Goal: Find specific page/section: Find specific page/section

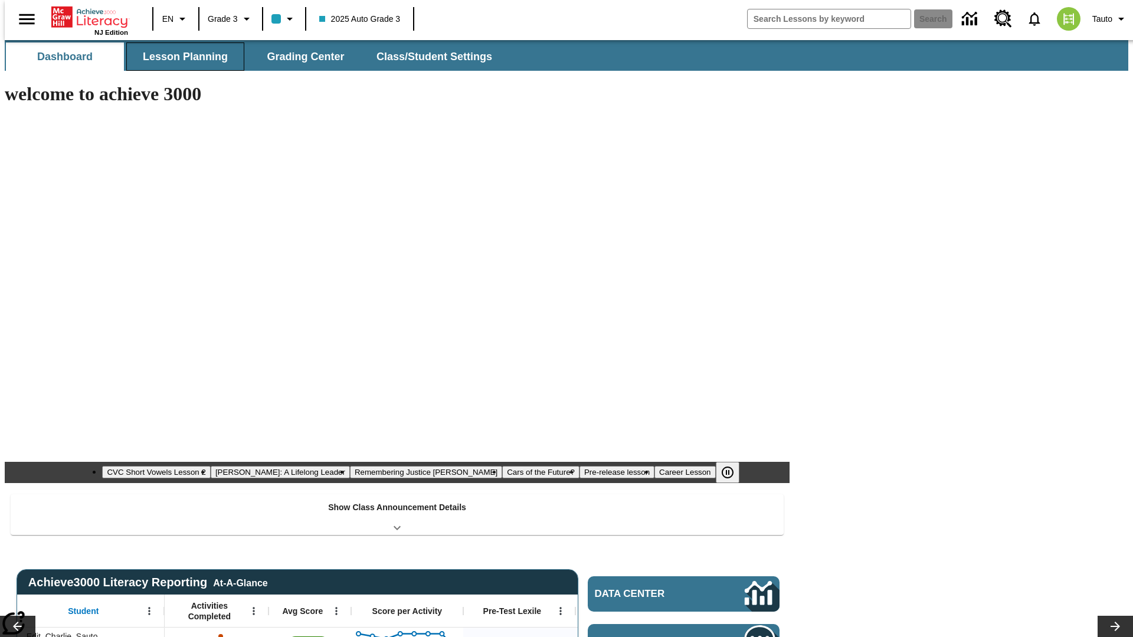
click at [181, 57] on span "Lesson Planning" at bounding box center [185, 57] width 85 height 14
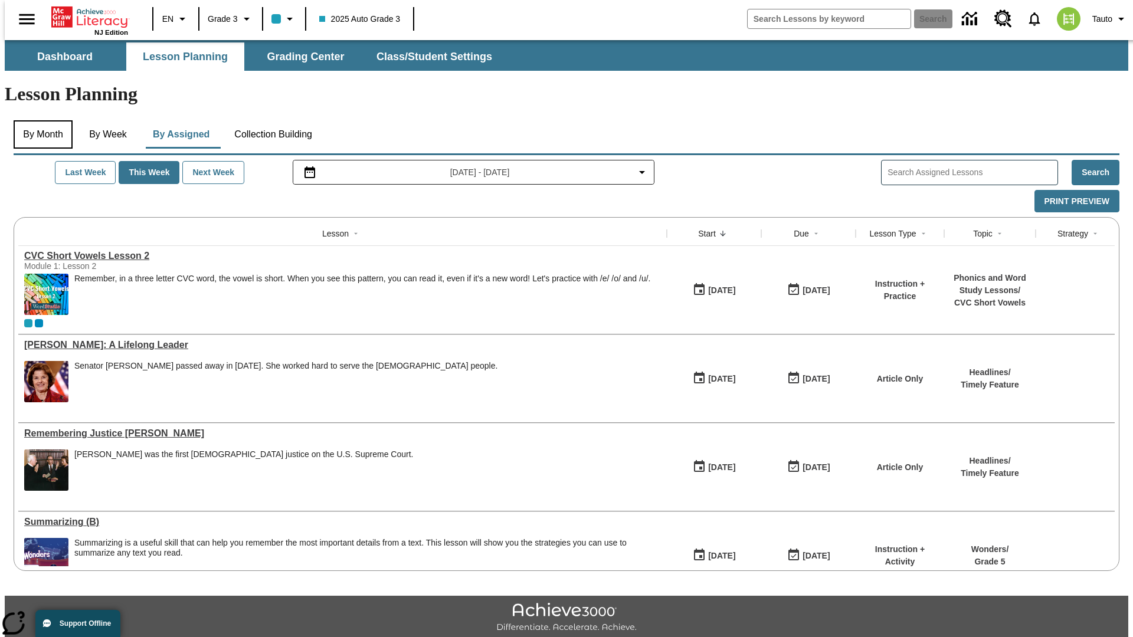
click at [40, 120] on button "By Month" at bounding box center [43, 134] width 59 height 28
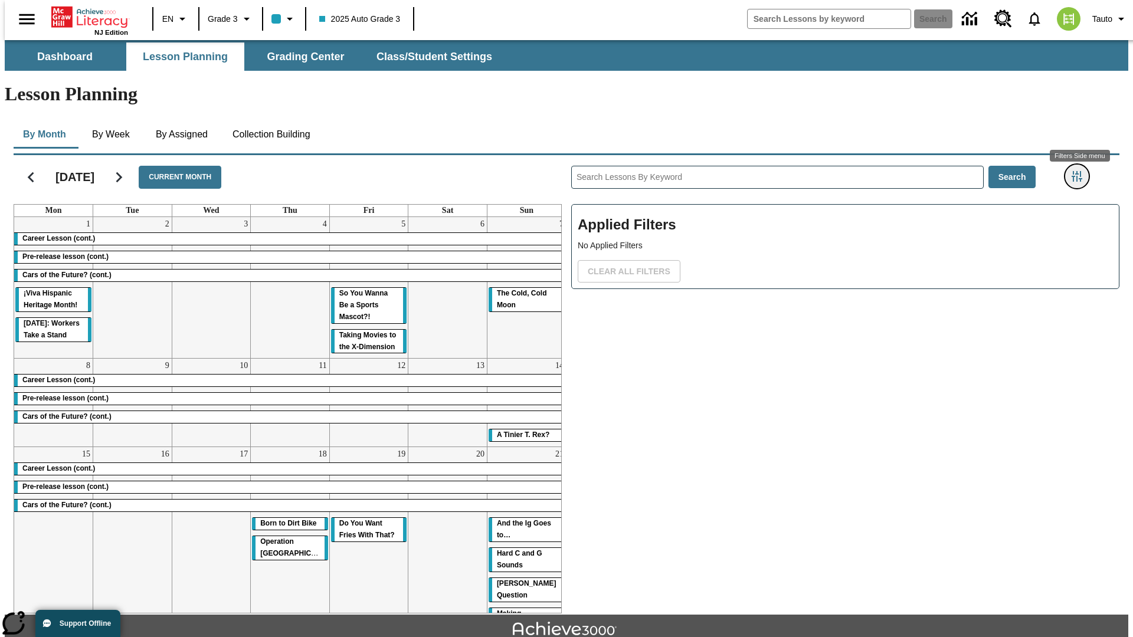
click at [1080, 171] on icon "Filters Side menu" at bounding box center [1077, 176] width 11 height 11
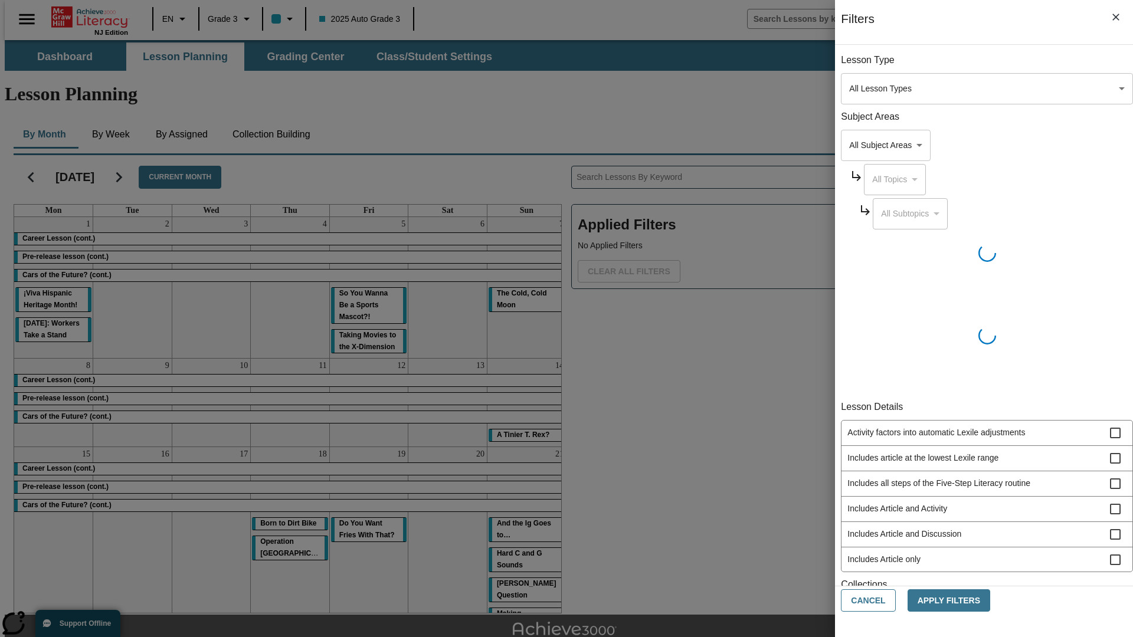
click at [850, 89] on body "Skip to main content [GEOGRAPHIC_DATA] Edition EN Grade 3 2025 Auto Grade 3 Sea…" at bounding box center [567, 365] width 1124 height 651
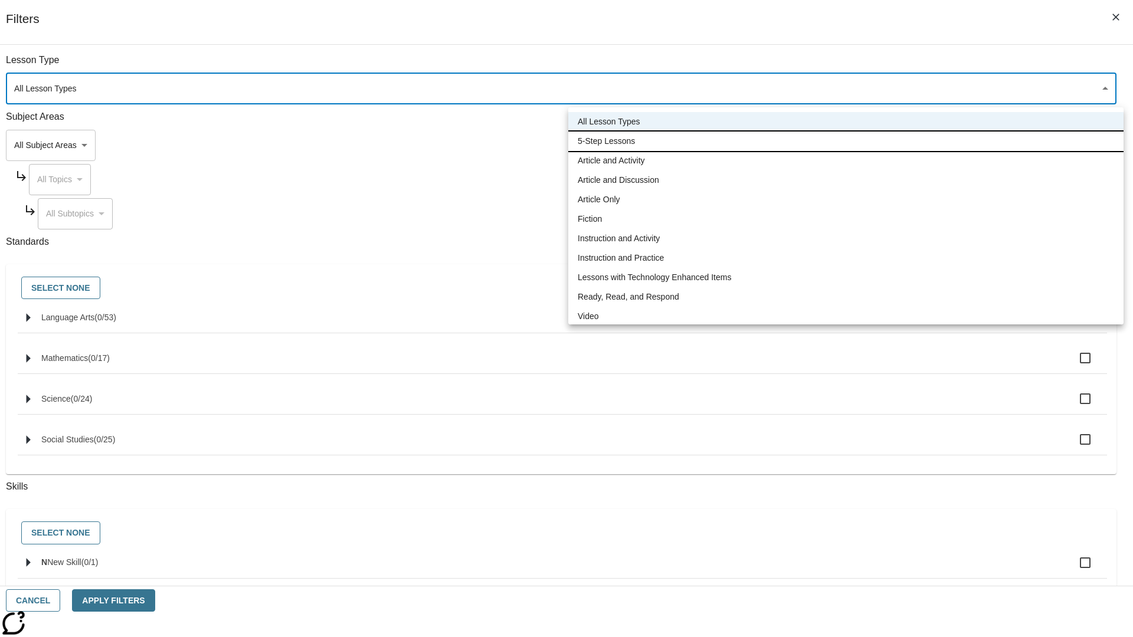
click at [846, 141] on li "5-Step Lessons" at bounding box center [845, 141] width 555 height 19
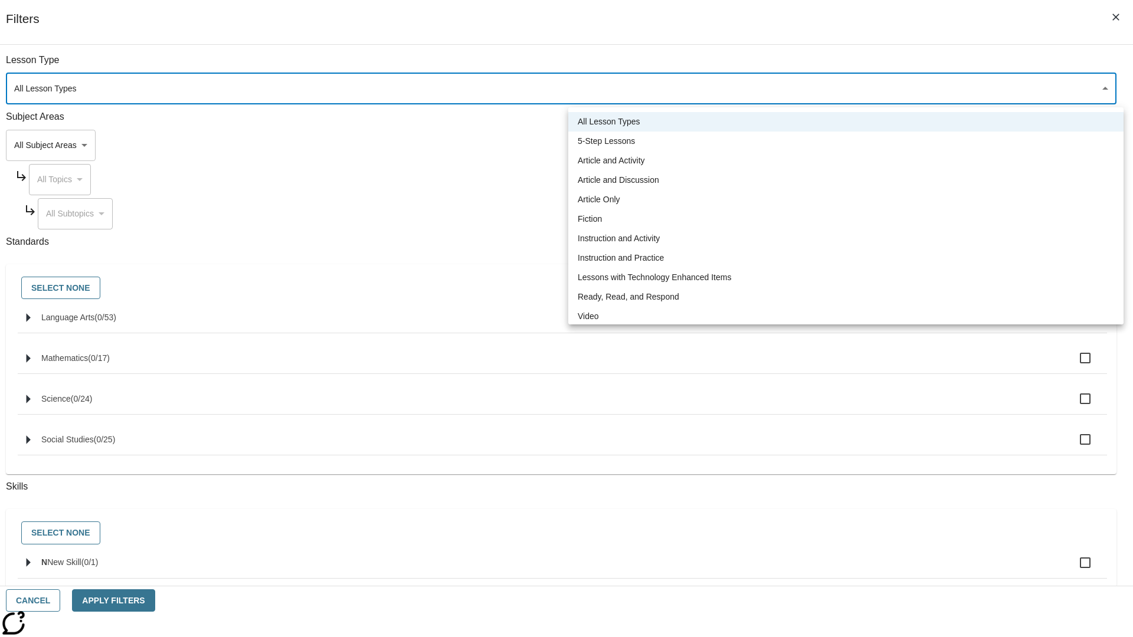
type input "1"
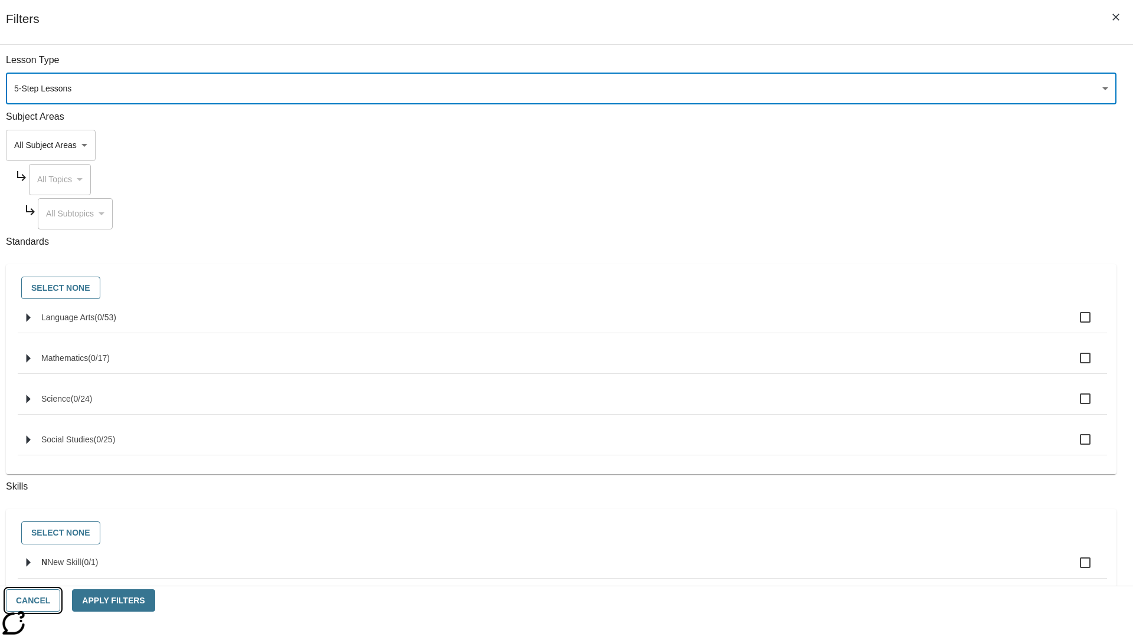
click at [60, 601] on button "Cancel" at bounding box center [33, 601] width 54 height 23
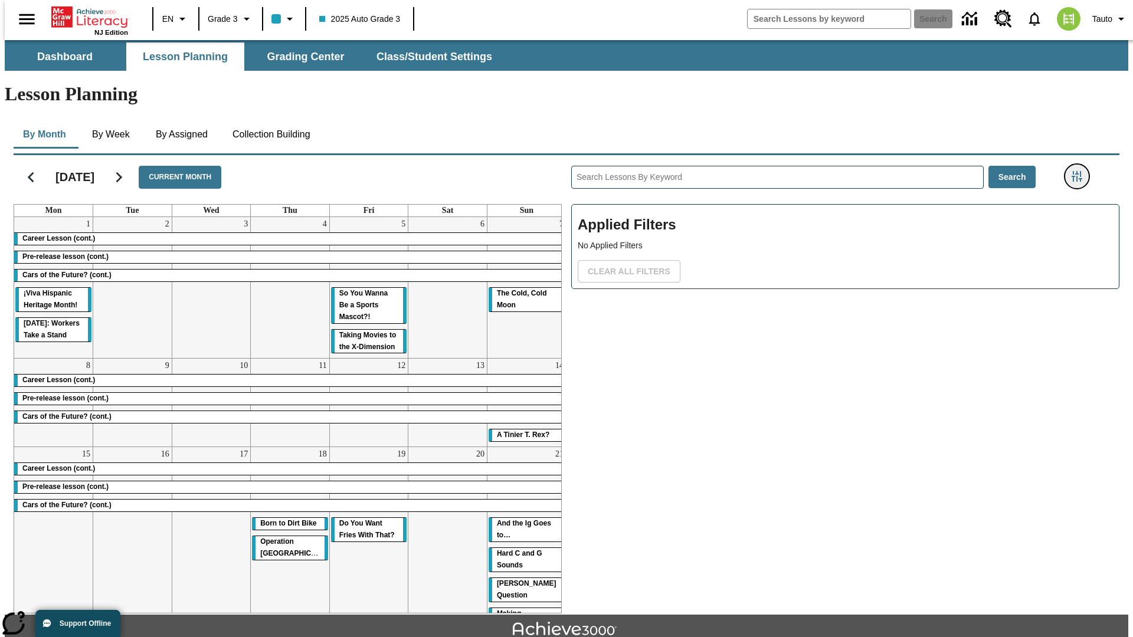
click at [1080, 171] on icon "Filters Side menu" at bounding box center [1077, 176] width 11 height 11
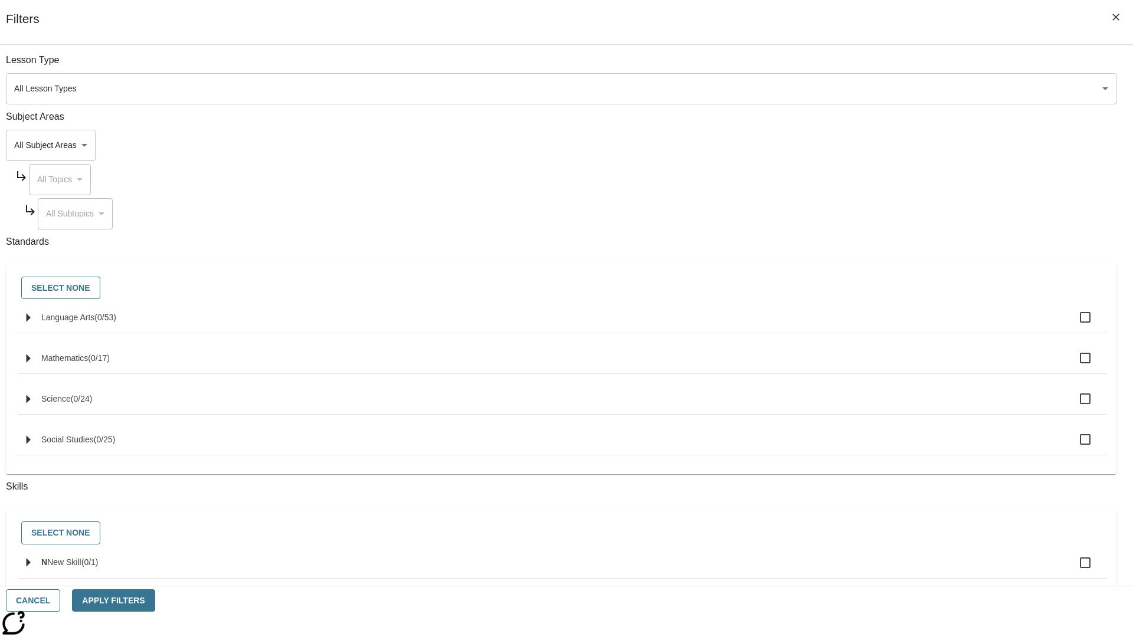
click at [850, 89] on body "Skip to main content [GEOGRAPHIC_DATA] Edition EN Grade 3 2025 Auto Grade 3 Sea…" at bounding box center [567, 365] width 1124 height 651
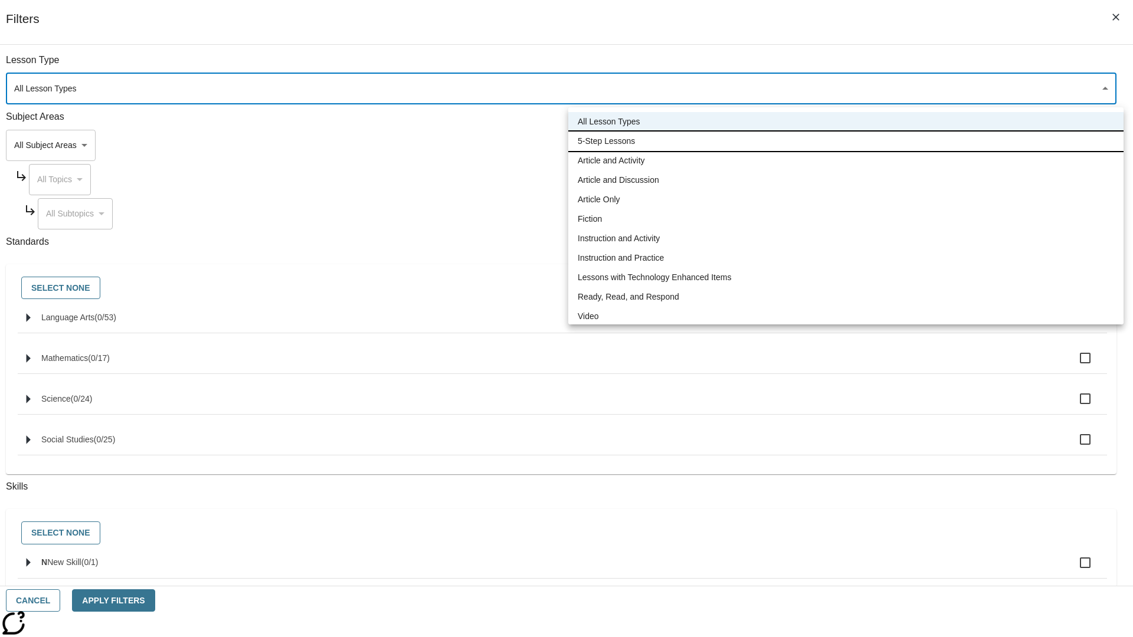
click at [846, 141] on li "5-Step Lessons" at bounding box center [845, 141] width 555 height 19
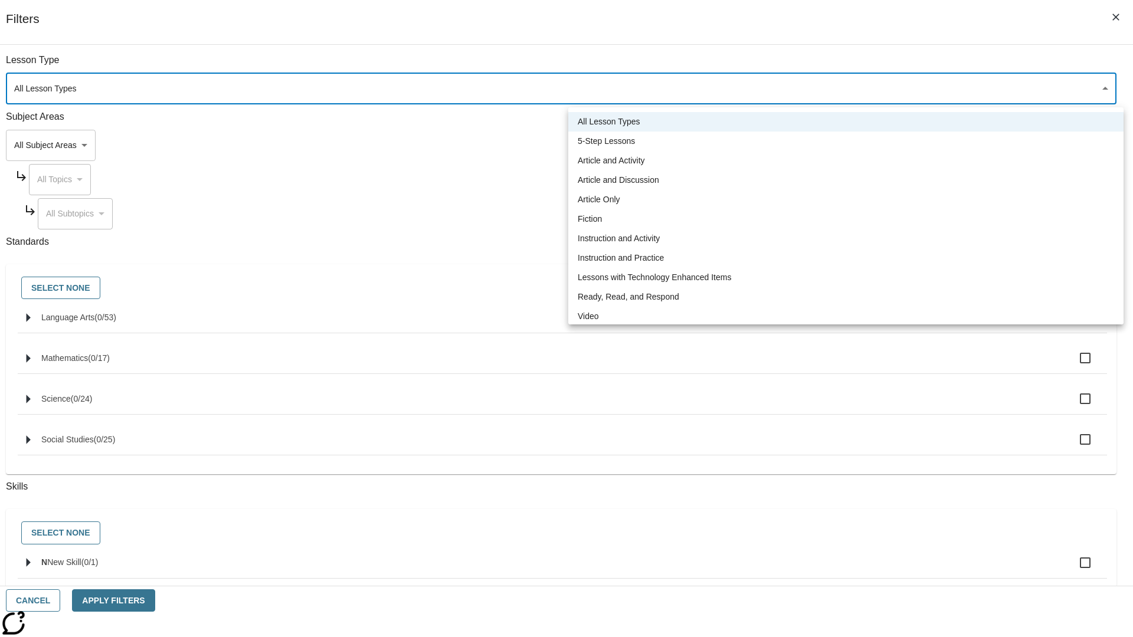
type input "1"
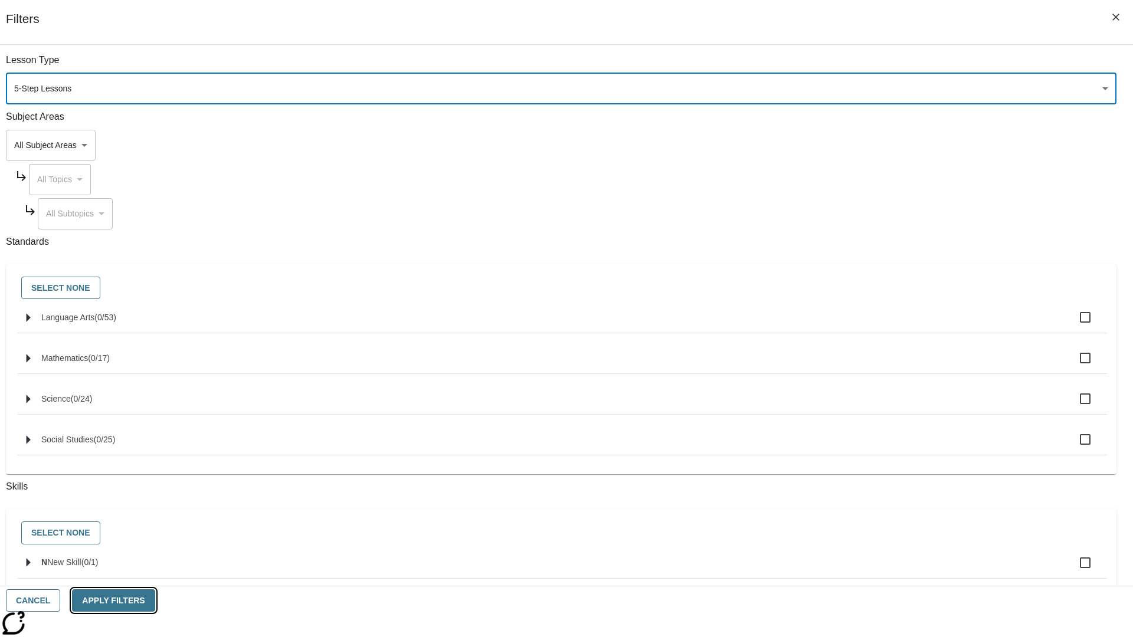
click at [155, 601] on button "Apply Filters" at bounding box center [113, 601] width 83 height 23
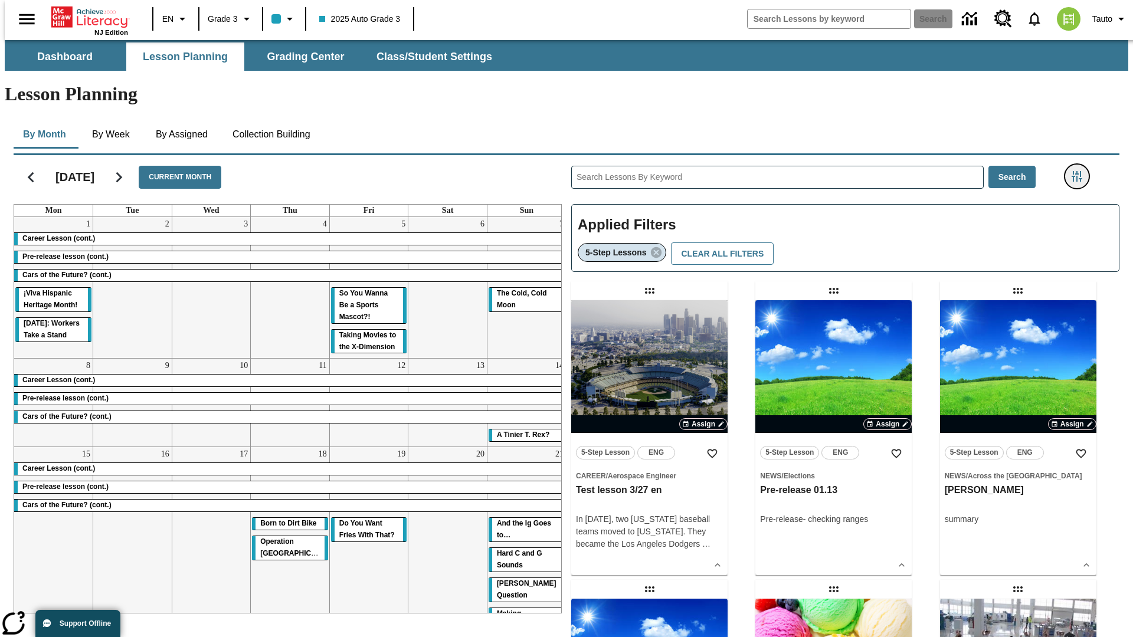
click at [1080, 171] on icon "Filters Side menu" at bounding box center [1077, 176] width 11 height 11
